Goal: Information Seeking & Learning: Learn about a topic

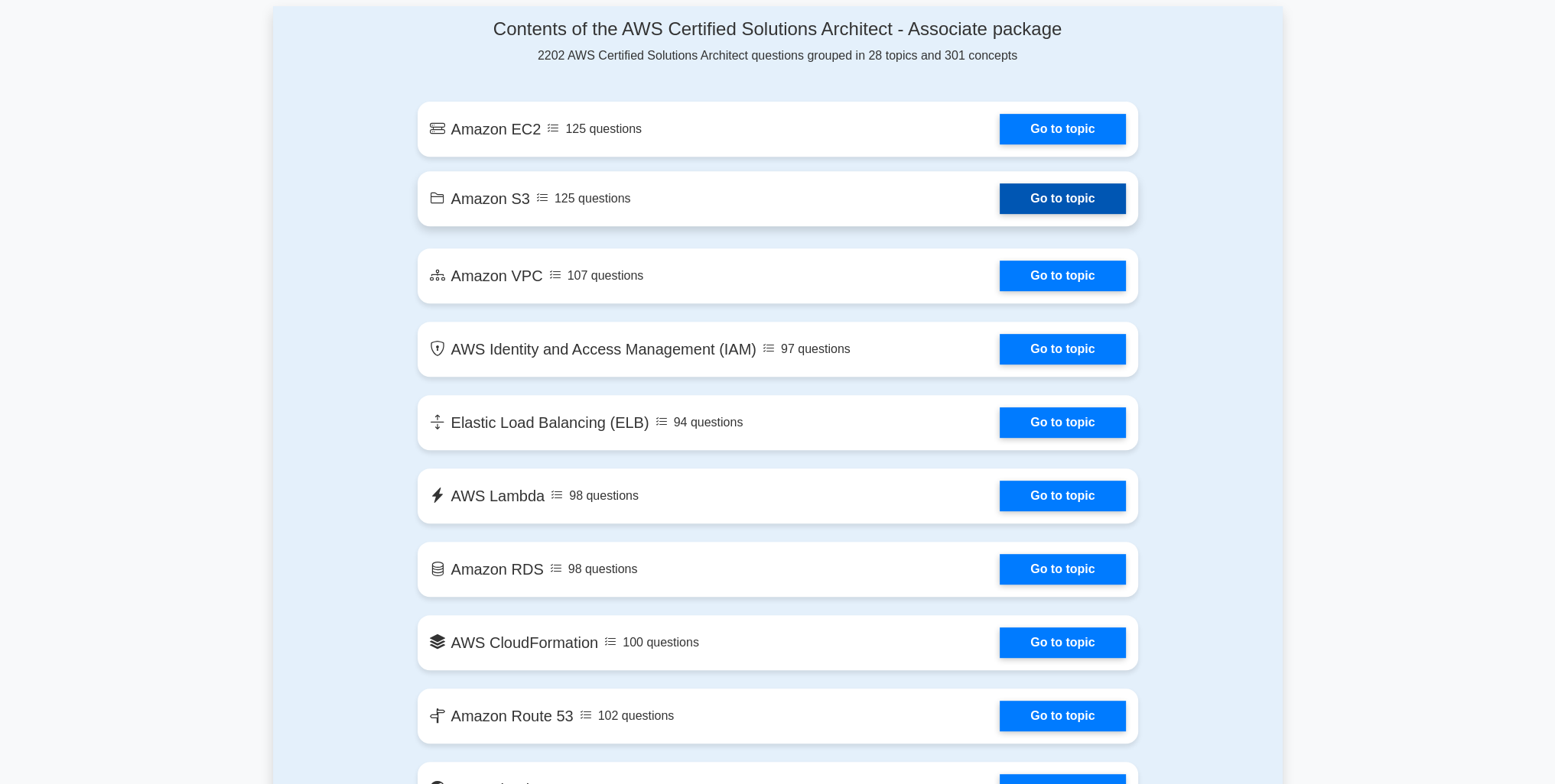
scroll to position [611, 0]
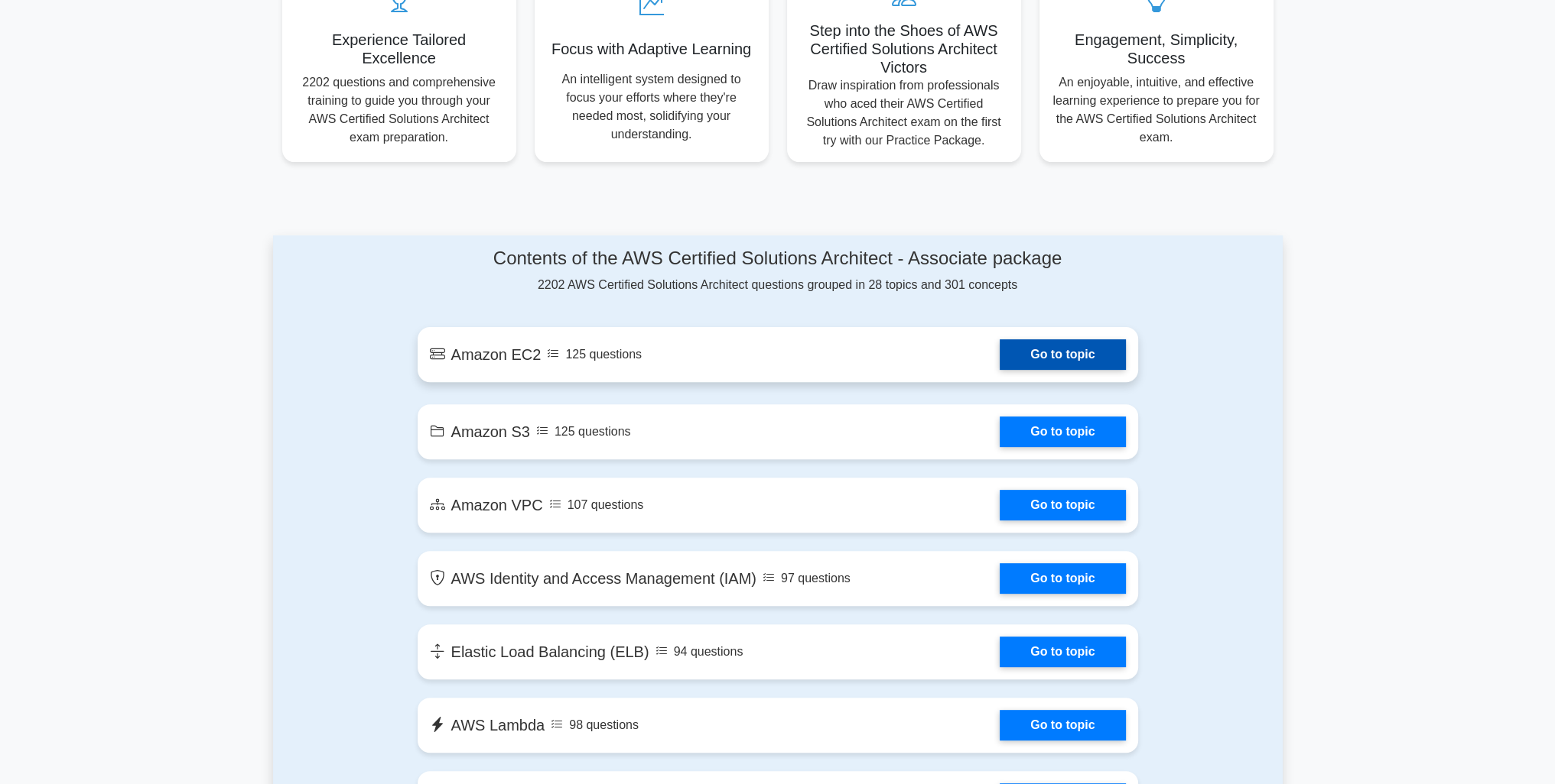
click at [1042, 359] on link "Go to topic" at bounding box center [1062, 355] width 125 height 31
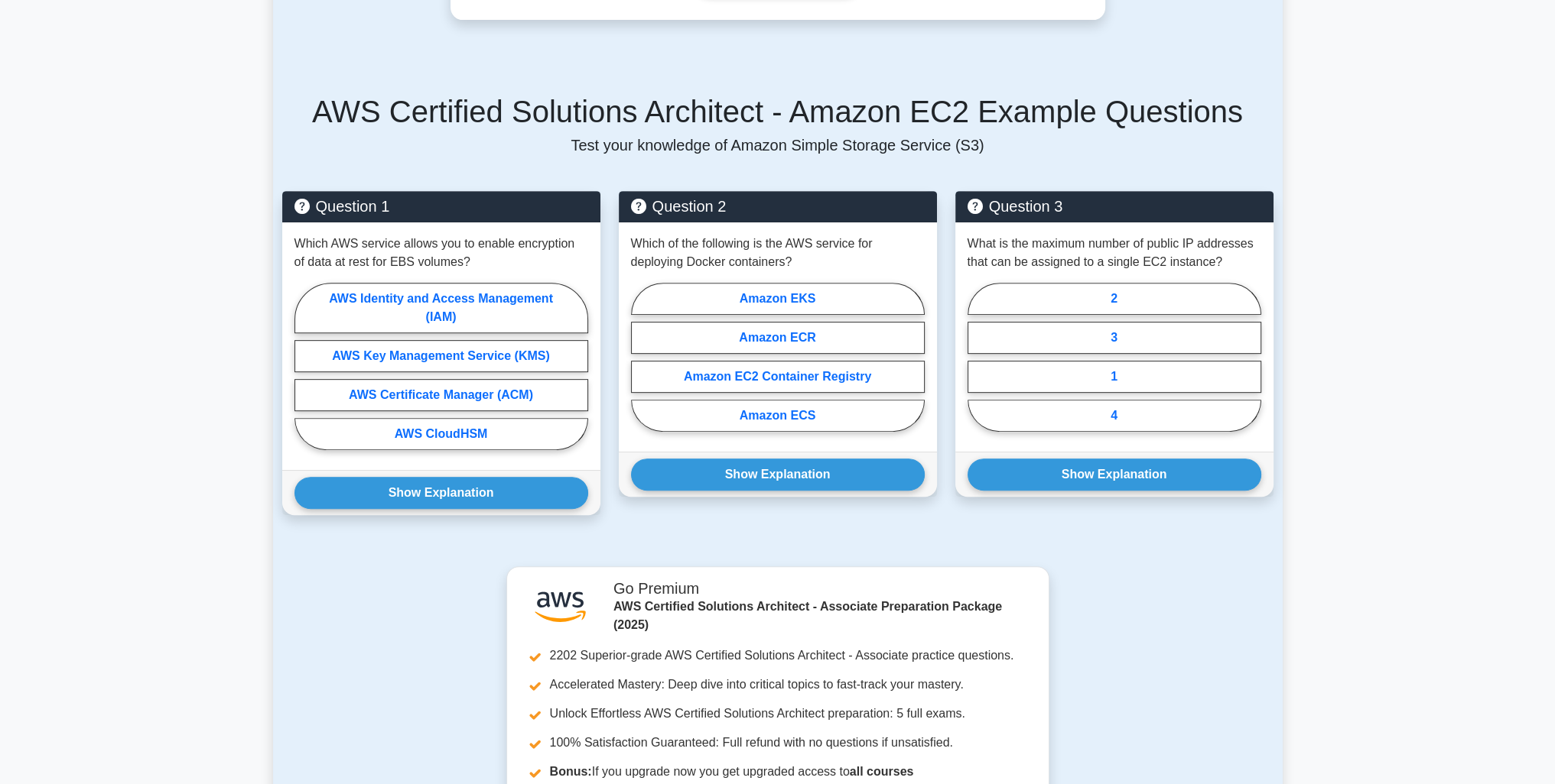
scroll to position [1147, 0]
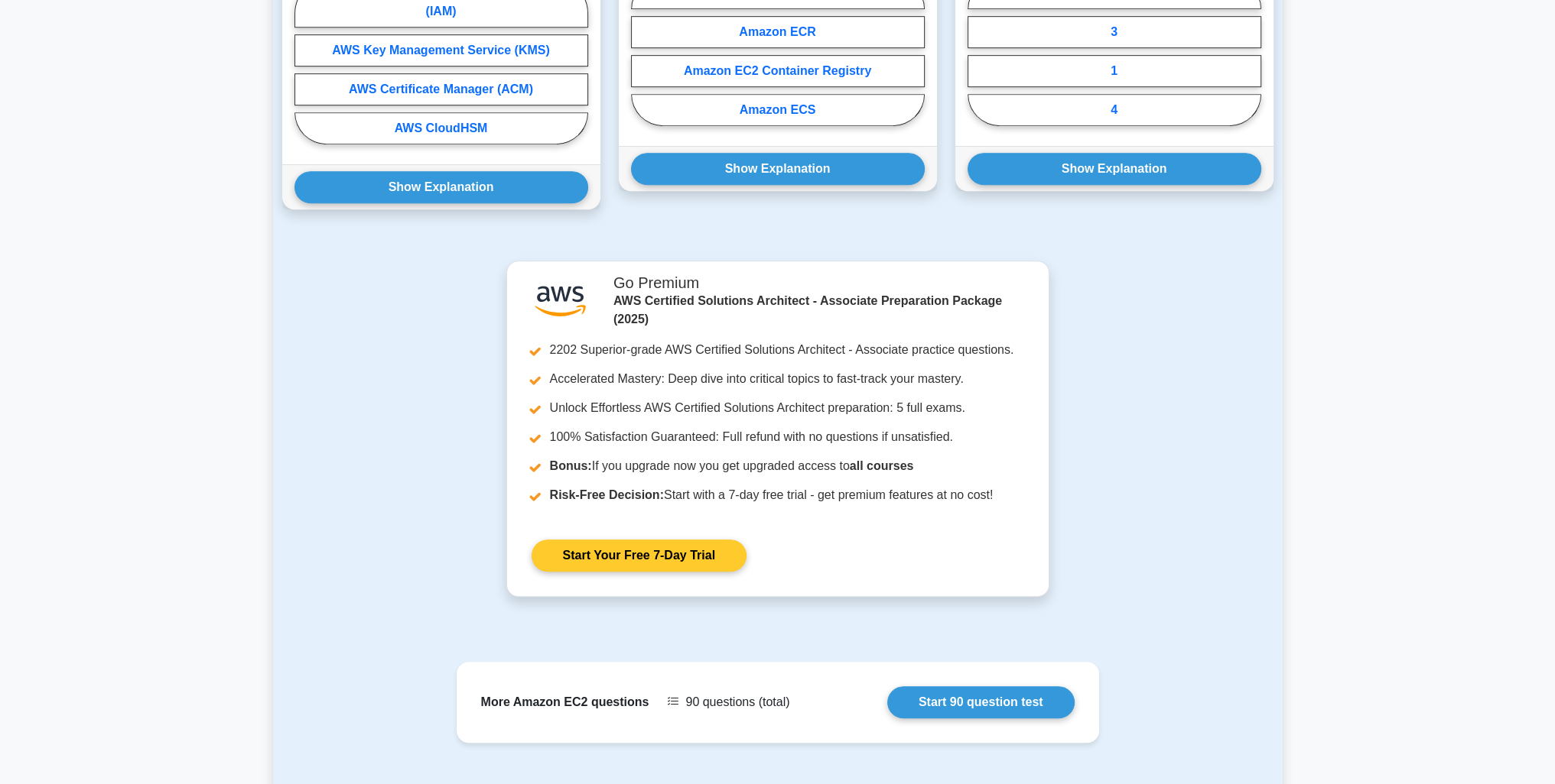
click at [678, 557] on link "Start Your Free 7-Day Trial" at bounding box center [639, 556] width 215 height 32
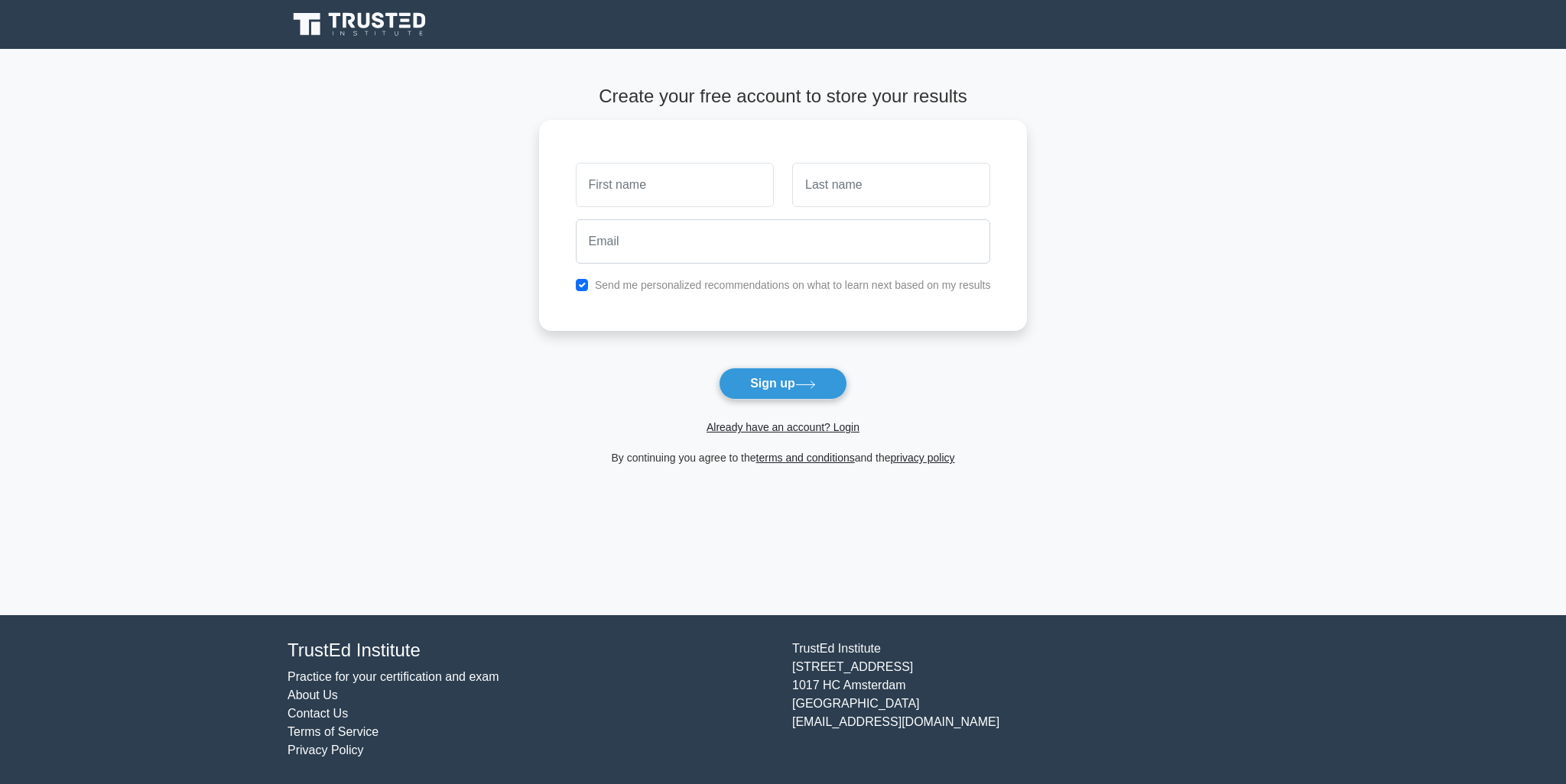
click at [334, 28] on icon at bounding box center [335, 21] width 12 height 15
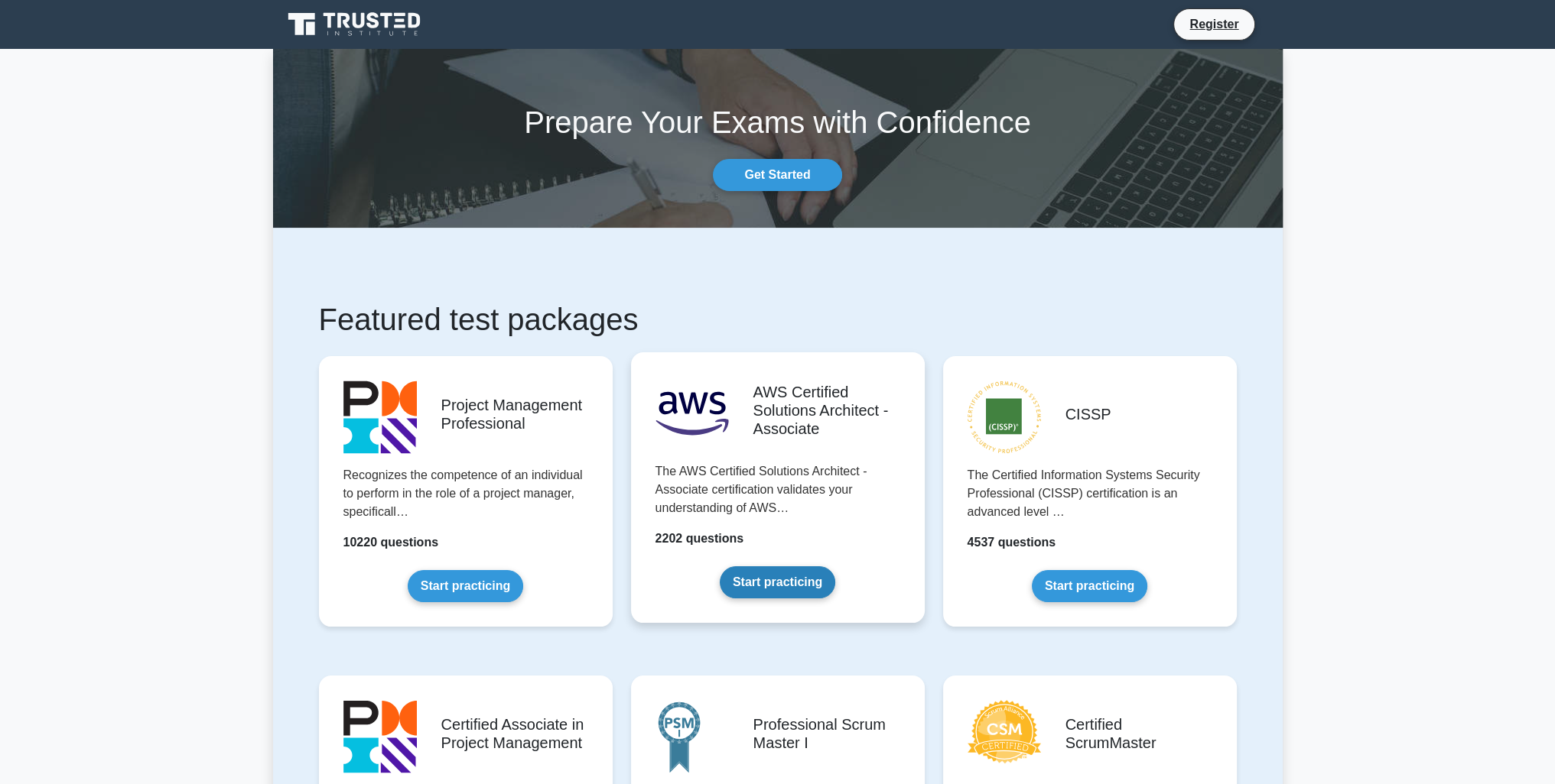
scroll to position [76, 0]
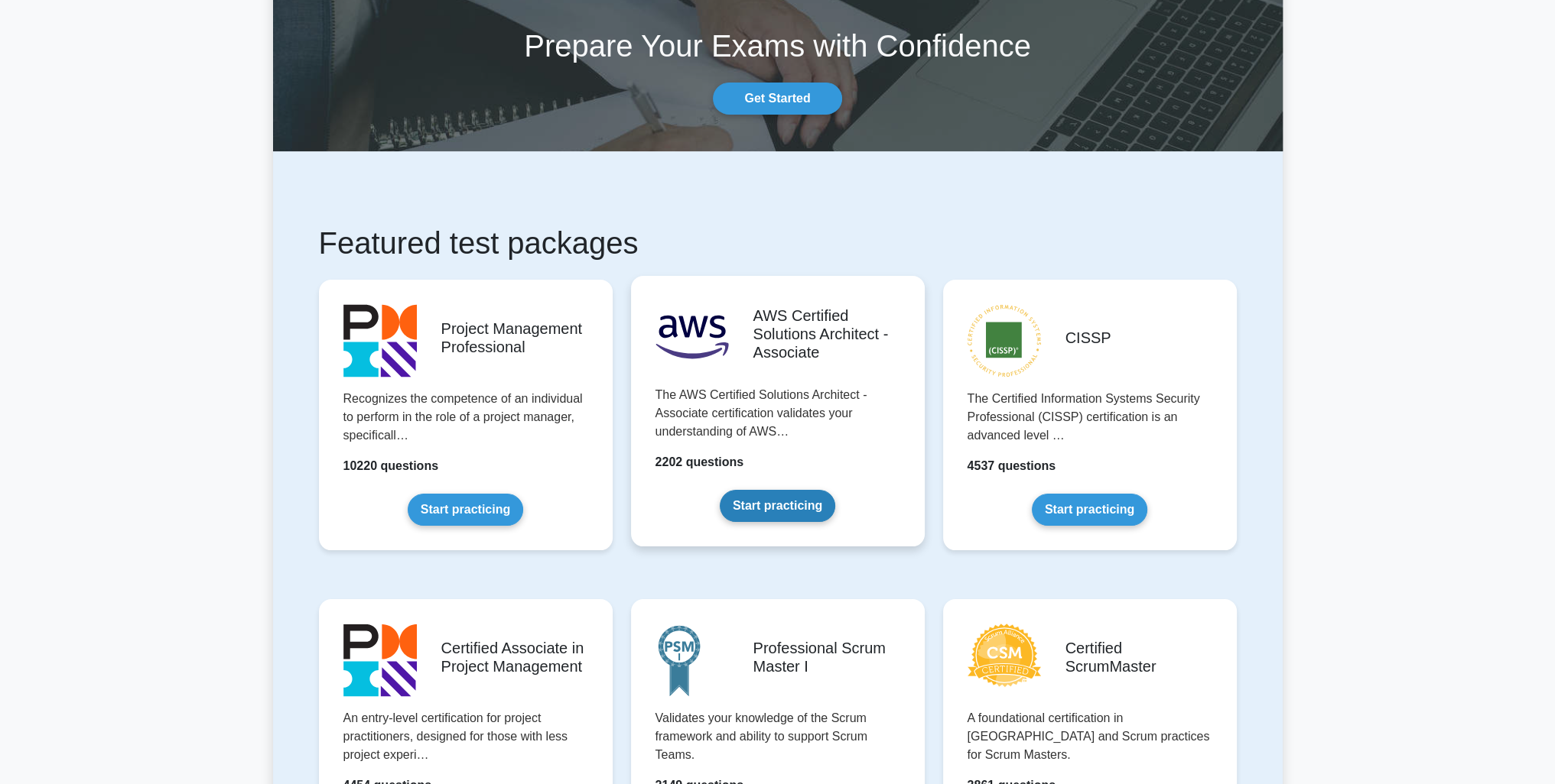
click at [757, 490] on link "Start practicing" at bounding box center [778, 506] width 116 height 32
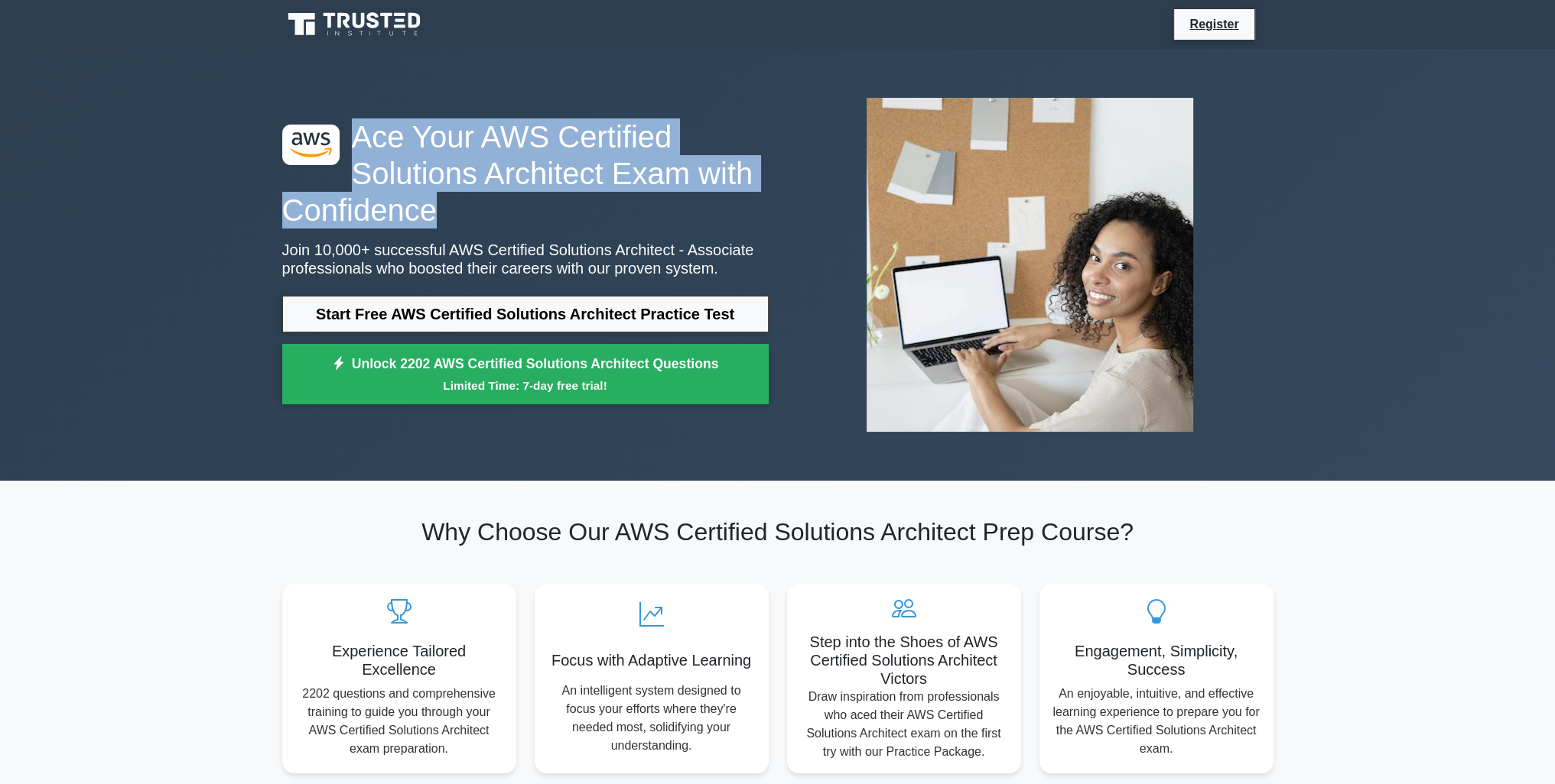
drag, startPoint x: 355, startPoint y: 136, endPoint x: 466, endPoint y: 218, distance: 138.0
click at [466, 218] on h1 "Ace Your AWS Certified Solutions Architect Exam with Confidence" at bounding box center [526, 174] width 486 height 110
drag, startPoint x: 466, startPoint y: 218, endPoint x: 346, endPoint y: 120, distance: 154.9
click at [346, 120] on h1 "Ace Your AWS Certified Solutions Architect Exam with Confidence" at bounding box center [526, 174] width 486 height 110
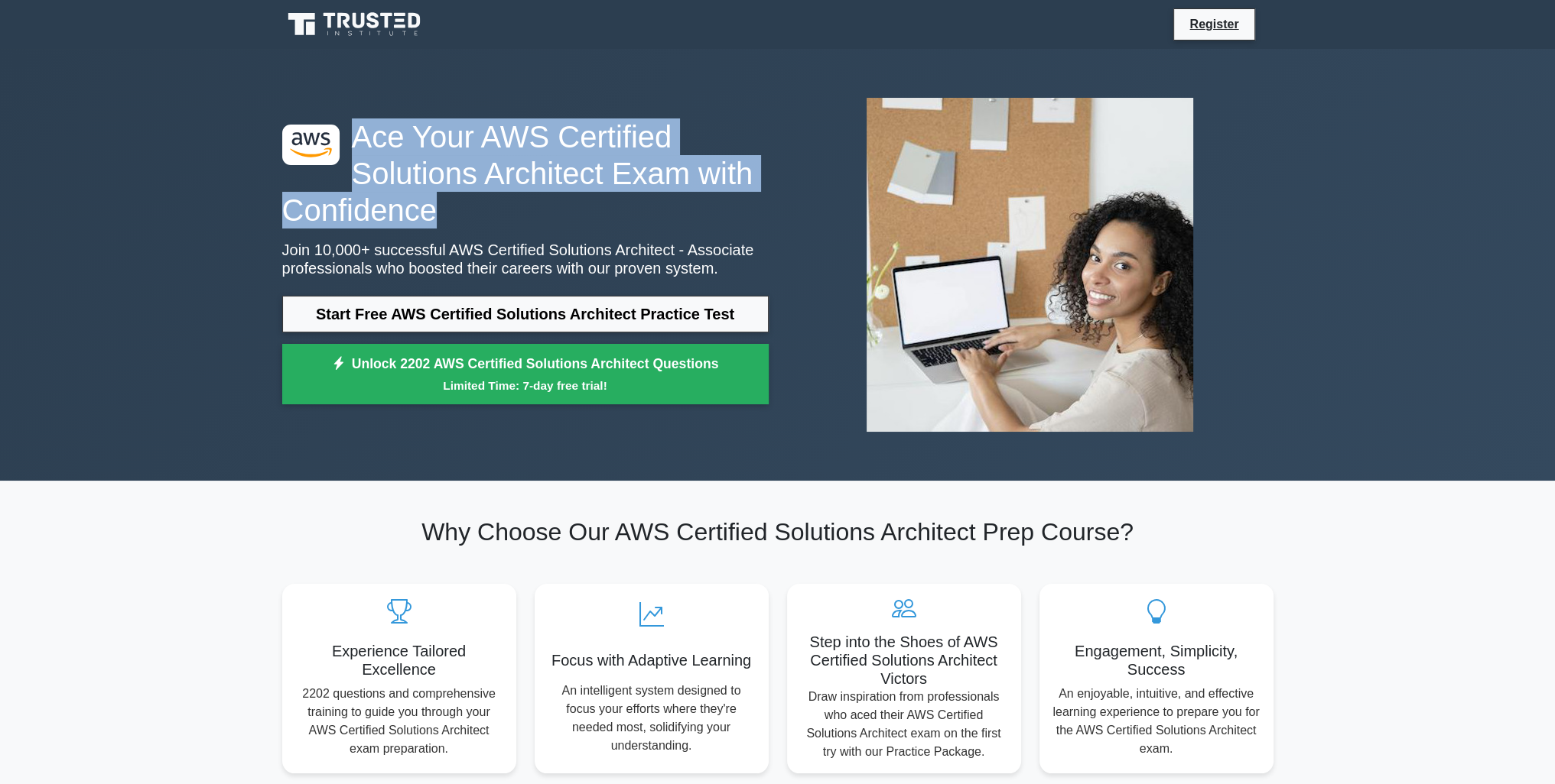
click at [347, 120] on h1 "Ace Your AWS Certified Solutions Architect Exam with Confidence" at bounding box center [526, 174] width 486 height 110
